Goal: Navigation & Orientation: Find specific page/section

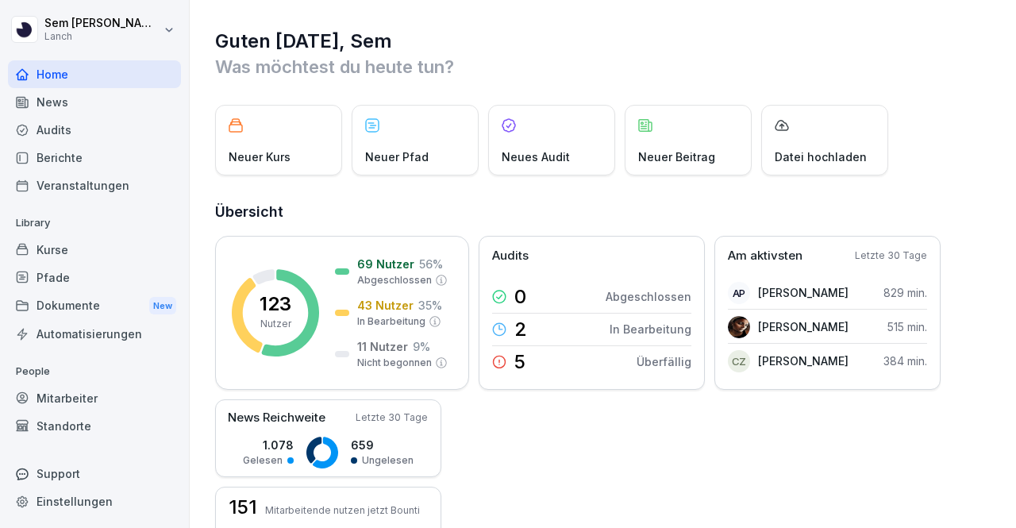
click at [70, 294] on div "Dokumente New" at bounding box center [94, 305] width 173 height 29
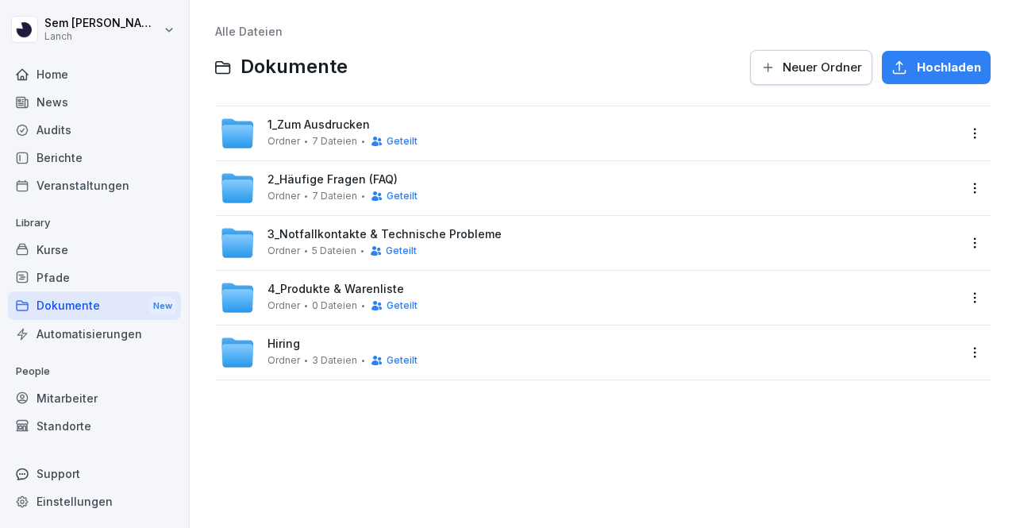
click at [429, 123] on div "1_Zum Ausdrucken Ordner 7 Dateien Geteilt" at bounding box center [589, 133] width 738 height 35
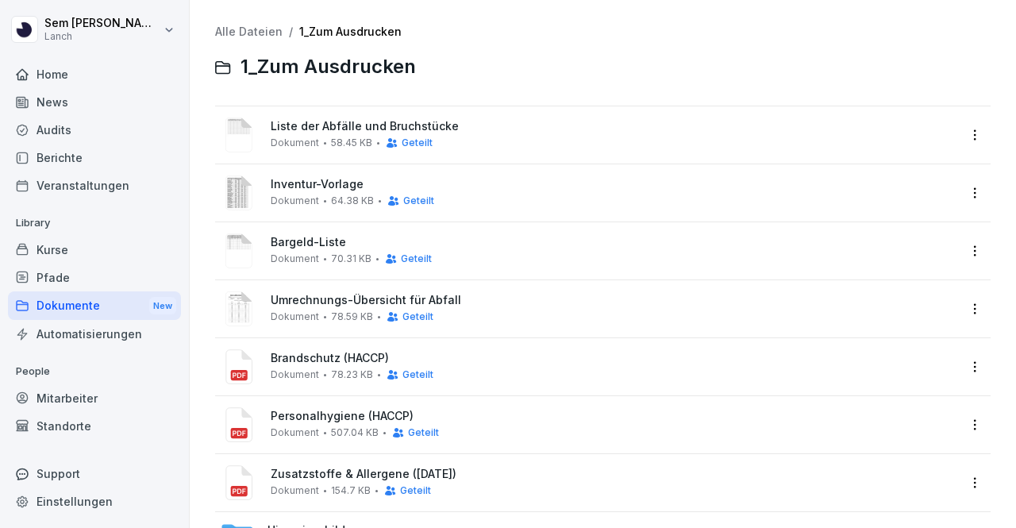
click at [259, 34] on link "Alle Dateien" at bounding box center [248, 31] width 67 height 13
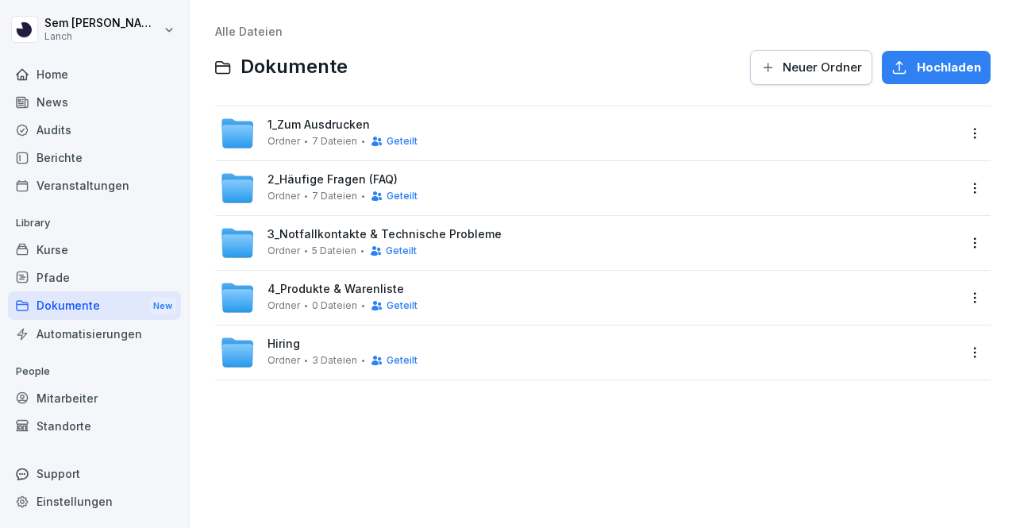
click at [322, 353] on div "Hiring Ordner 3 Dateien Geteilt" at bounding box center [343, 351] width 150 height 29
